Goal: Information Seeking & Learning: Learn about a topic

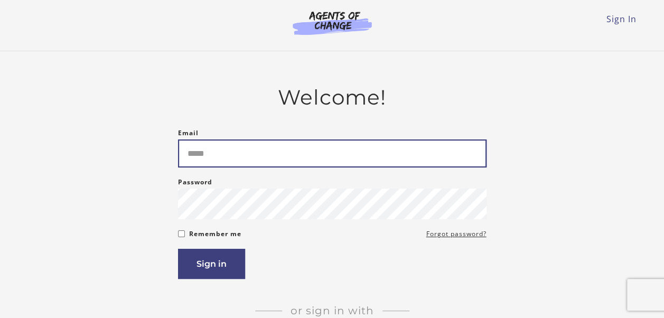
drag, startPoint x: 0, startPoint y: 0, endPoint x: 226, endPoint y: 153, distance: 272.9
click at [226, 153] on input "Email" at bounding box center [332, 153] width 309 height 28
type input "**********"
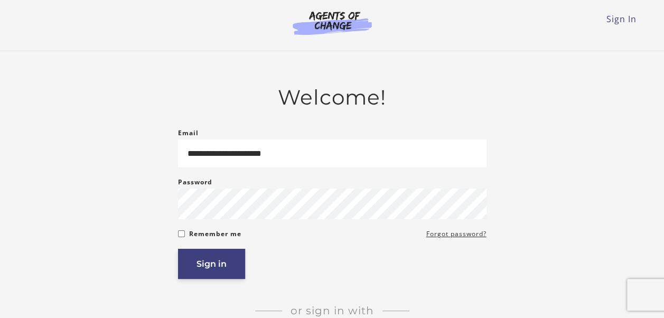
click at [219, 263] on button "Sign in" at bounding box center [211, 264] width 67 height 30
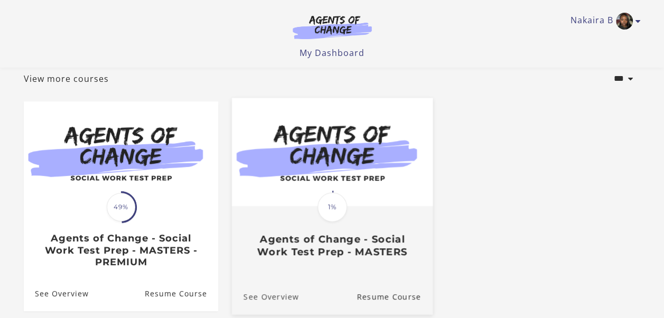
scroll to position [53, 0]
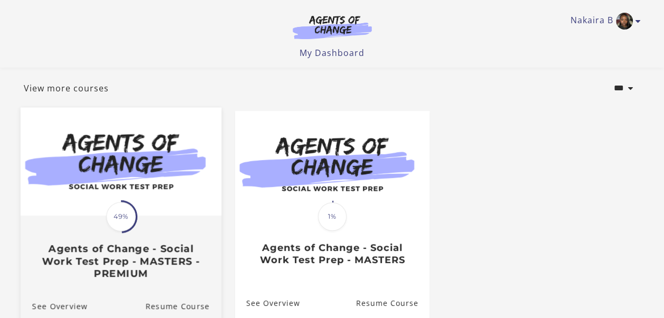
click at [123, 222] on span "49%" at bounding box center [121, 217] width 30 height 30
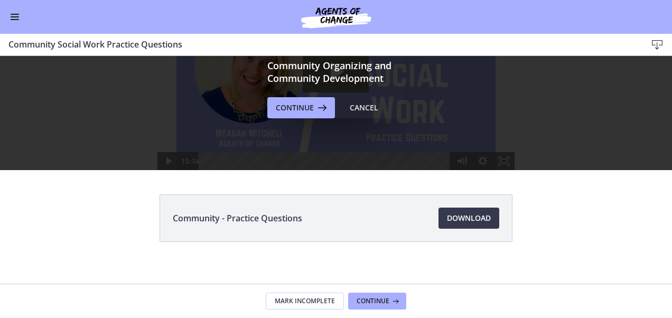
scroll to position [74, 0]
